Goal: Information Seeking & Learning: Learn about a topic

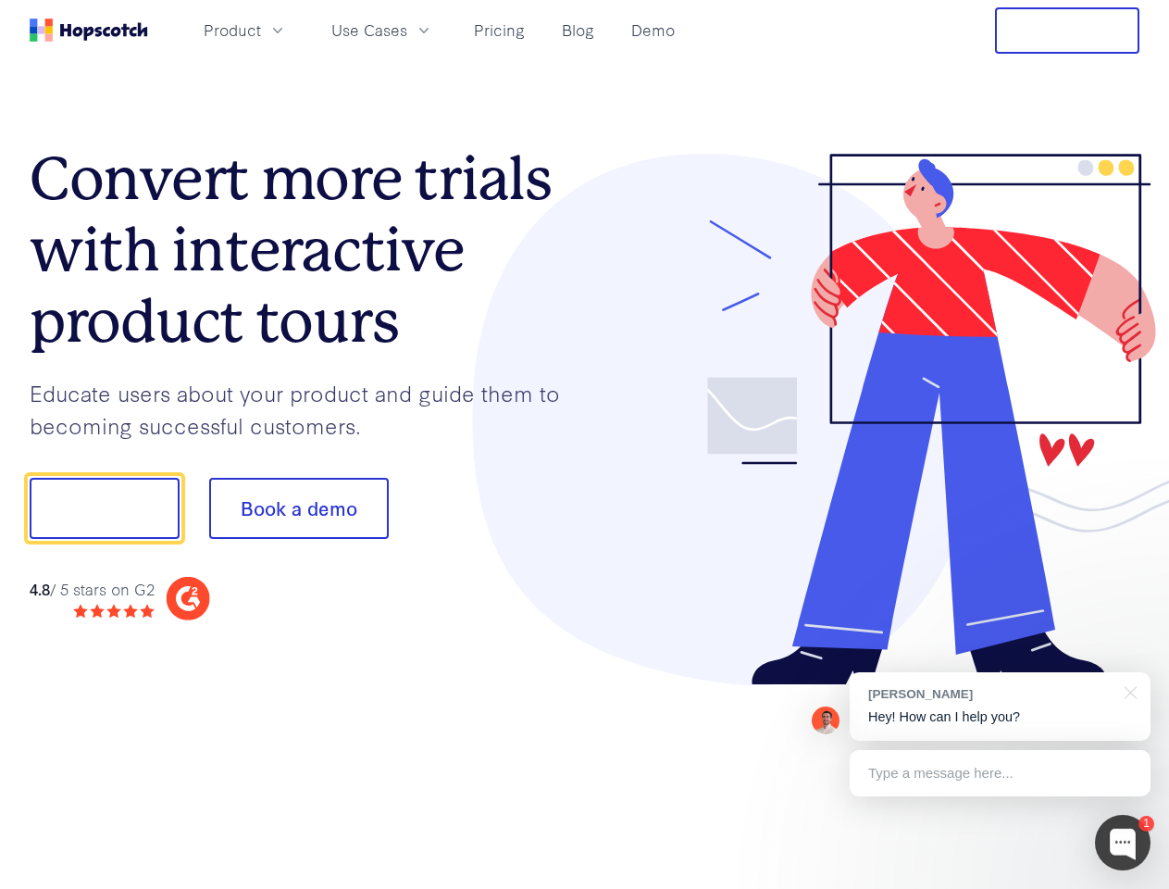
click at [585, 444] on div at bounding box center [863, 420] width 556 height 532
click at [261, 30] on span "Product" at bounding box center [232, 30] width 57 height 23
click at [407, 30] on span "Use Cases" at bounding box center [369, 30] width 76 height 23
click at [1068, 31] on button "Free Trial" at bounding box center [1067, 30] width 144 height 46
click at [104, 508] on button "Show me!" at bounding box center [105, 508] width 150 height 61
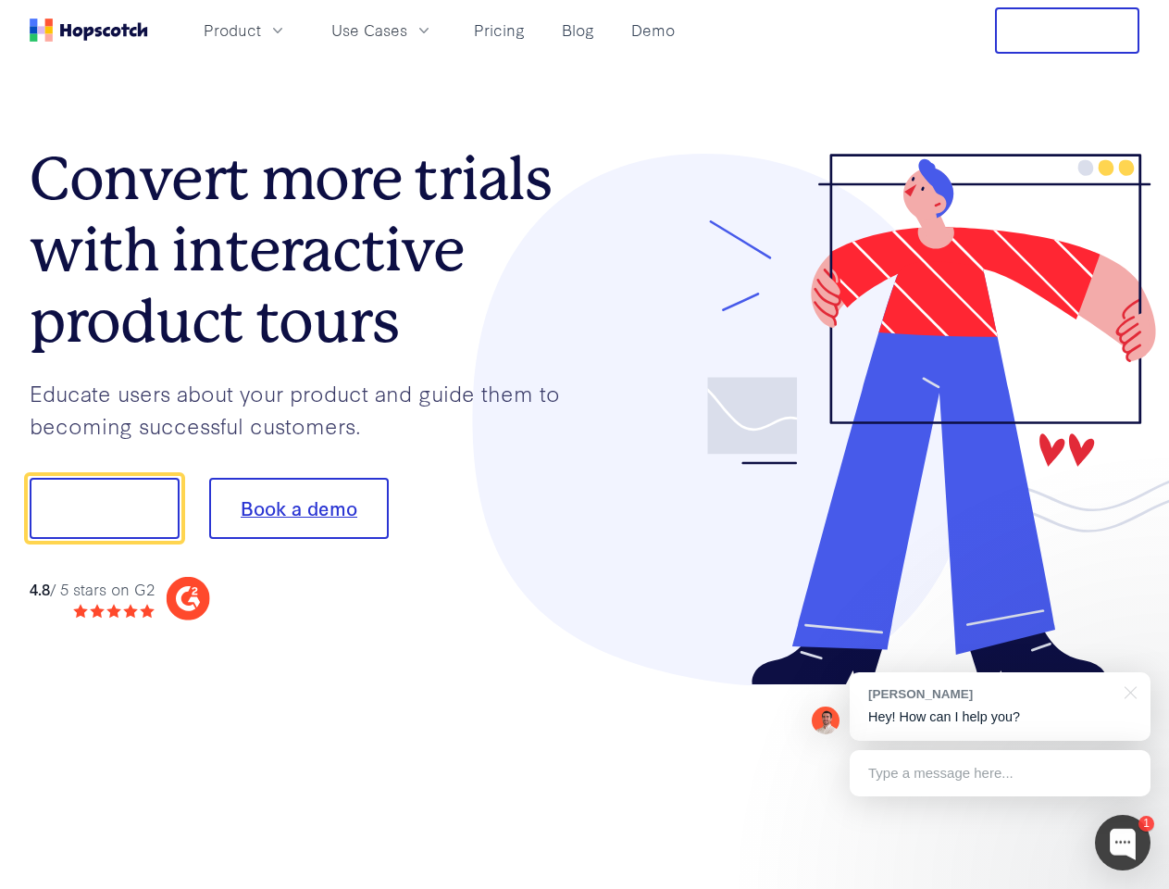
click at [298, 508] on button "Book a demo" at bounding box center [299, 508] width 180 height 61
click at [1123, 843] on div at bounding box center [1123, 843] width 56 height 56
click at [1000, 707] on div "[PERSON_NAME] Hey! How can I help you?" at bounding box center [1000, 706] width 301 height 69
click at [1128, 691] on div at bounding box center [977, 629] width 347 height 369
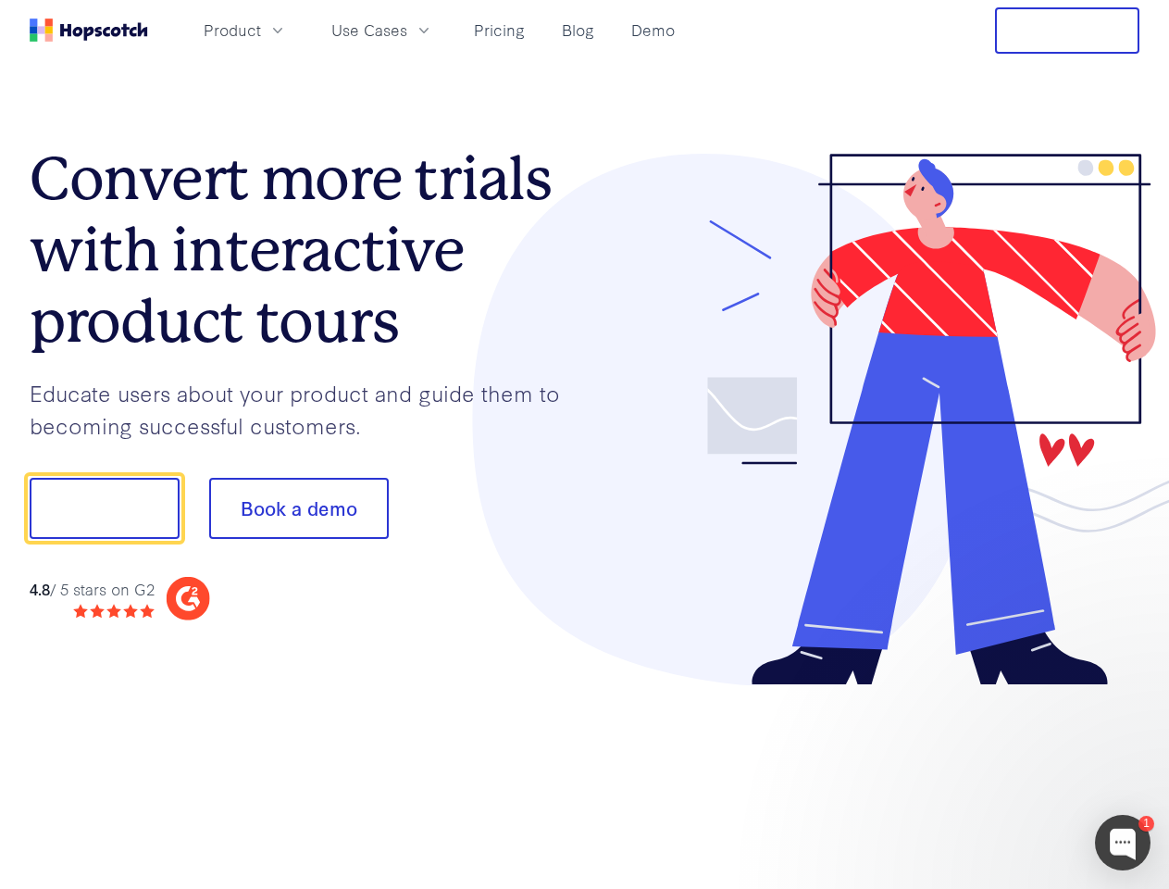
click at [1000, 773] on div at bounding box center [977, 629] width 347 height 369
